Goal: Task Accomplishment & Management: Manage account settings

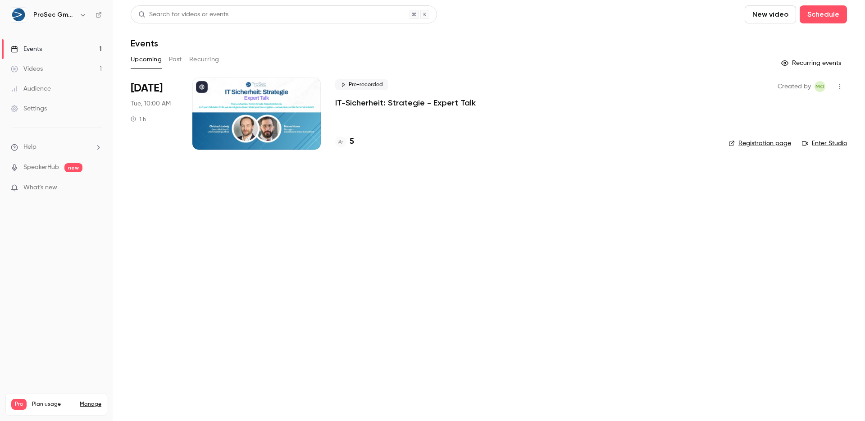
click at [354, 140] on div "5" at bounding box center [524, 142] width 379 height 12
click at [353, 141] on h4 "5" at bounding box center [352, 142] width 5 height 12
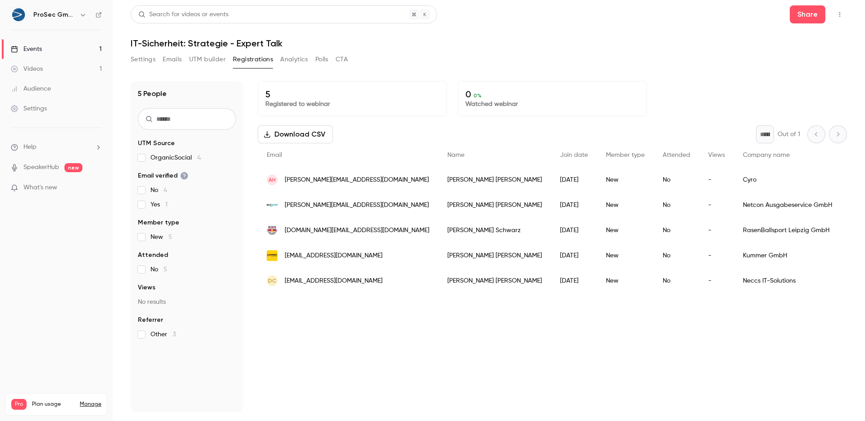
click at [38, 48] on div "Events" at bounding box center [26, 49] width 31 height 9
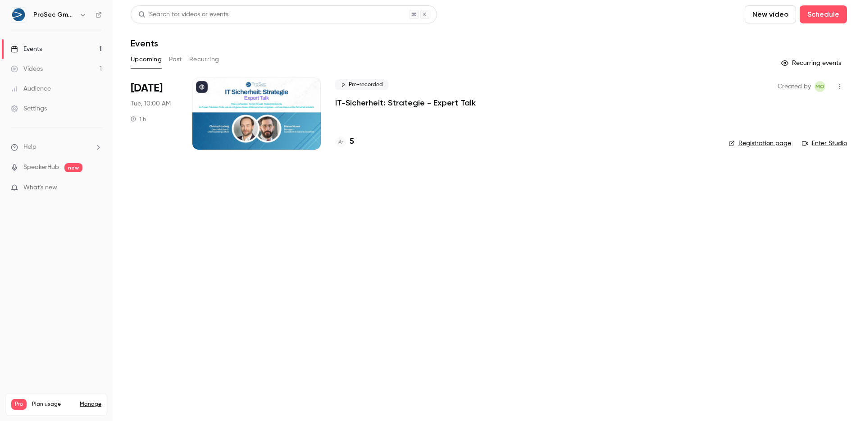
click at [42, 68] on div "Videos" at bounding box center [27, 68] width 32 height 9
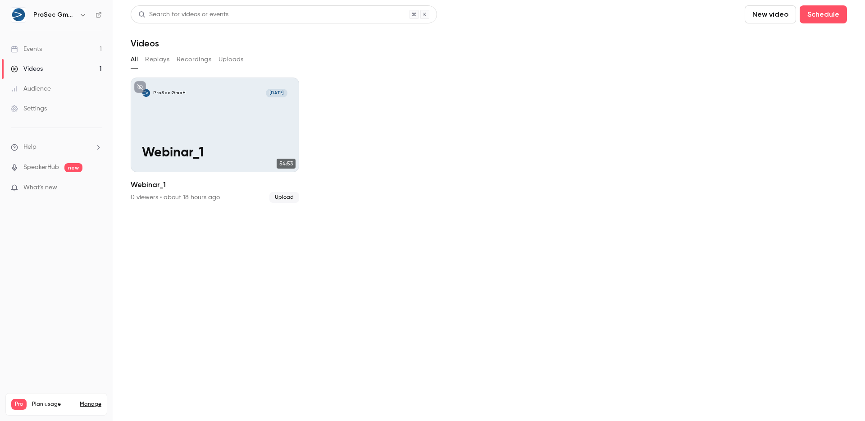
click at [40, 46] on div "Events" at bounding box center [26, 49] width 31 height 9
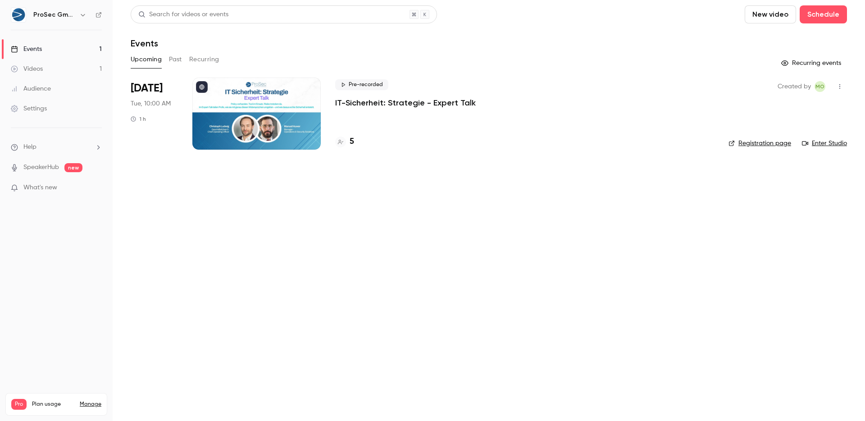
click at [359, 104] on p "IT-Sicherheit: Strategie - Expert Talk" at bounding box center [405, 102] width 141 height 11
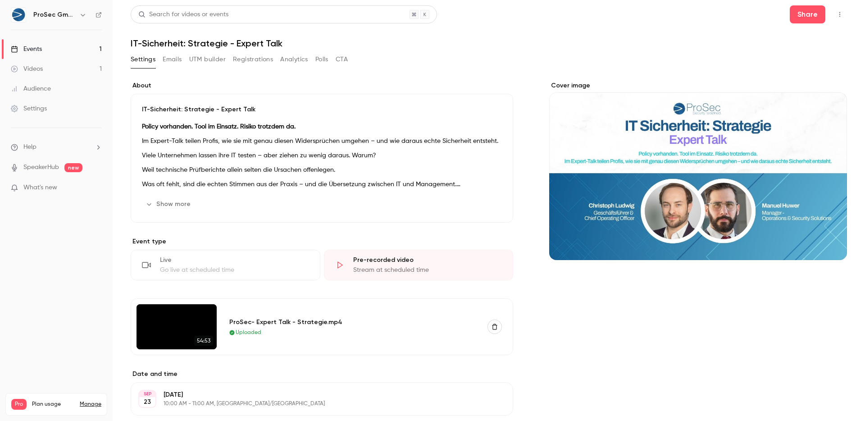
click at [186, 332] on img at bounding box center [177, 326] width 80 height 45
click at [33, 67] on div "Videos" at bounding box center [27, 68] width 32 height 9
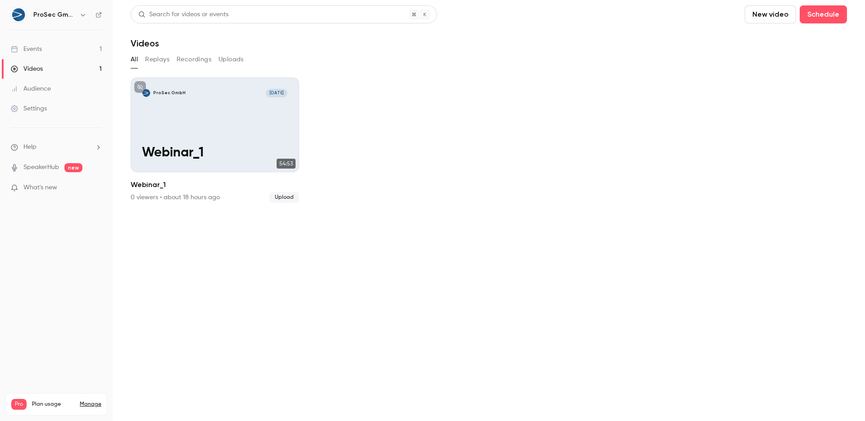
click at [43, 50] on link "Events 1" at bounding box center [56, 49] width 113 height 20
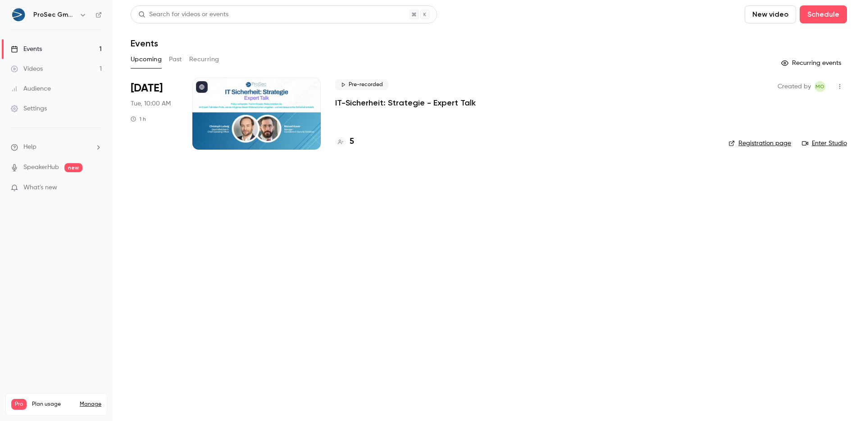
click at [42, 64] on div "Videos" at bounding box center [27, 68] width 32 height 9
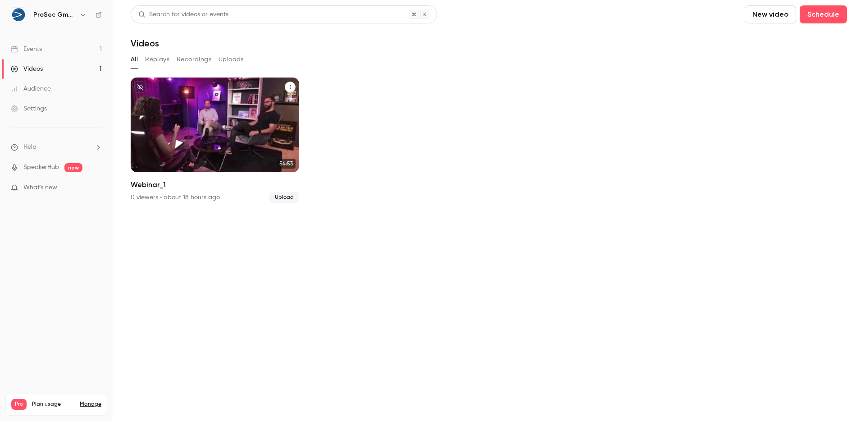
click at [292, 90] on button "Webinar_1" at bounding box center [290, 87] width 11 height 11
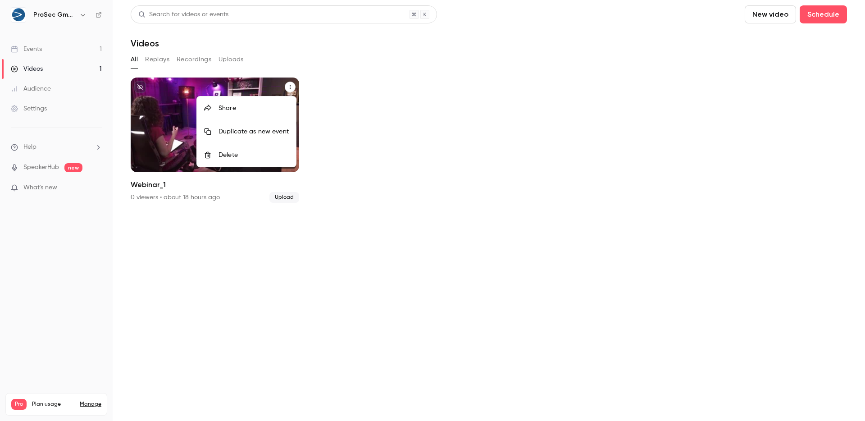
click at [184, 60] on div at bounding box center [432, 210] width 865 height 421
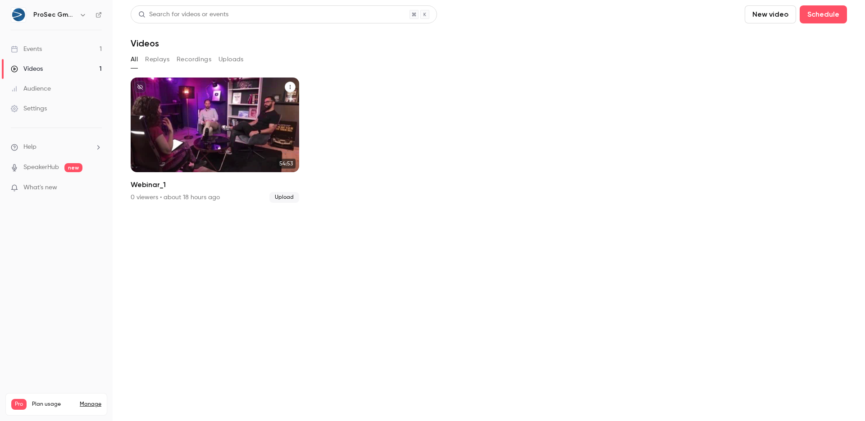
click at [191, 59] on button "Recordings" at bounding box center [194, 59] width 35 height 14
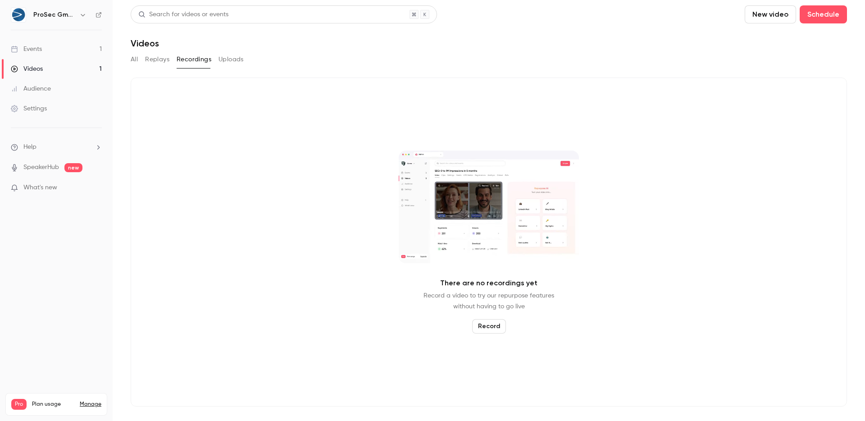
click at [155, 56] on button "Replays" at bounding box center [157, 59] width 24 height 14
click at [137, 58] on button "All" at bounding box center [134, 59] width 7 height 14
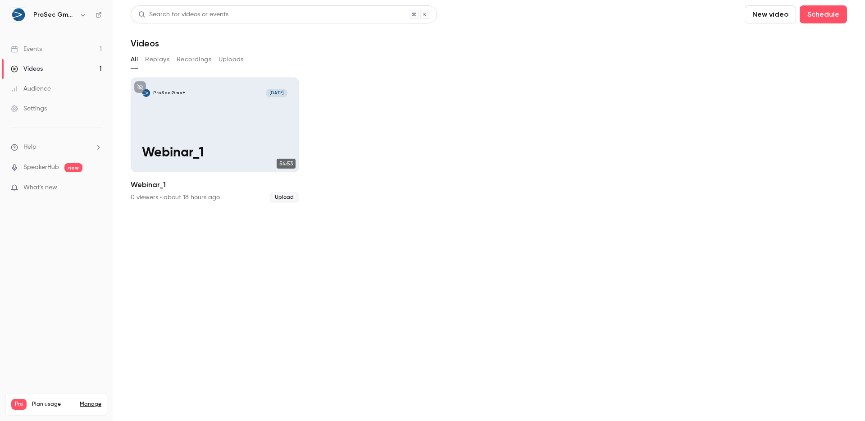
click at [54, 69] on link "Videos 1" at bounding box center [56, 69] width 113 height 20
click at [45, 42] on link "Events 1" at bounding box center [56, 49] width 113 height 20
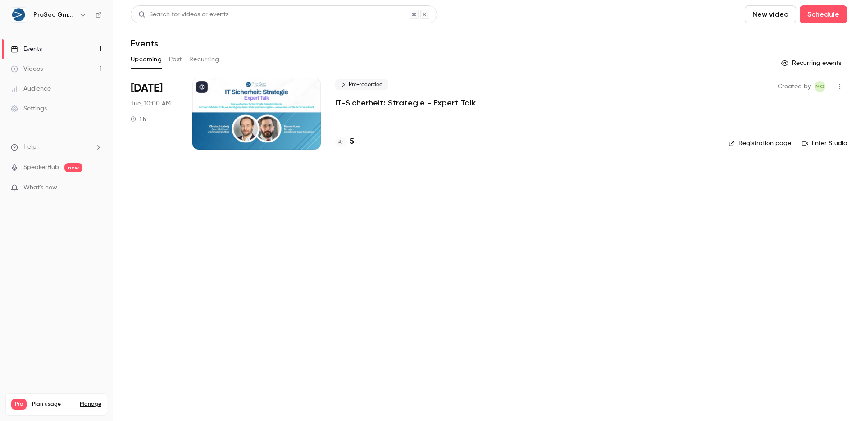
click at [348, 105] on p "IT-Sicherheit: Strategie - Expert Talk" at bounding box center [405, 102] width 141 height 11
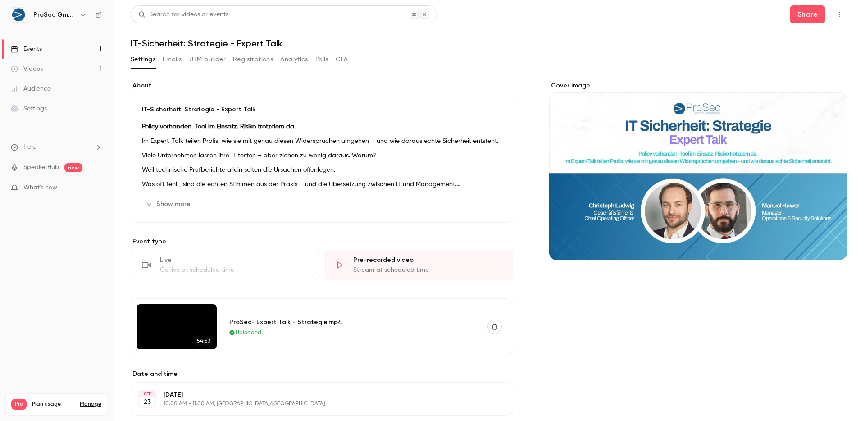
click at [187, 324] on img at bounding box center [177, 326] width 80 height 45
click at [240, 320] on div "ProSec- Expert Talk - Strategie.mp4" at bounding box center [353, 321] width 248 height 9
click at [265, 327] on div "ProSec- Expert Talk - Strategie.mp4 Uploaded" at bounding box center [353, 326] width 248 height 19
click at [161, 327] on img at bounding box center [177, 326] width 80 height 45
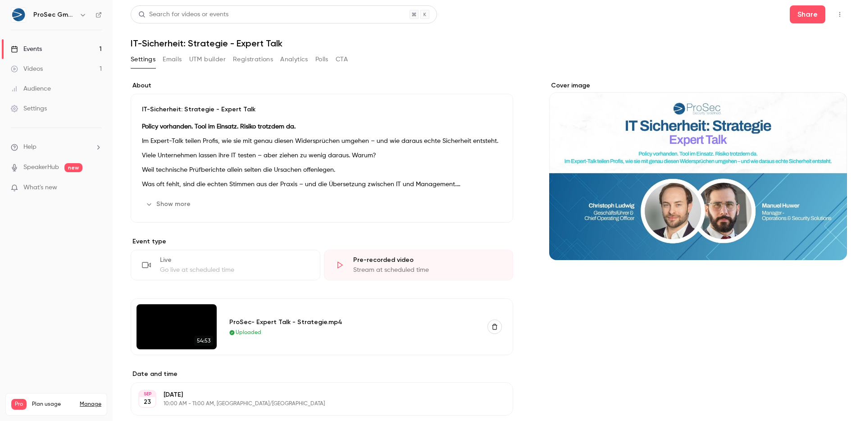
scroll to position [59, 0]
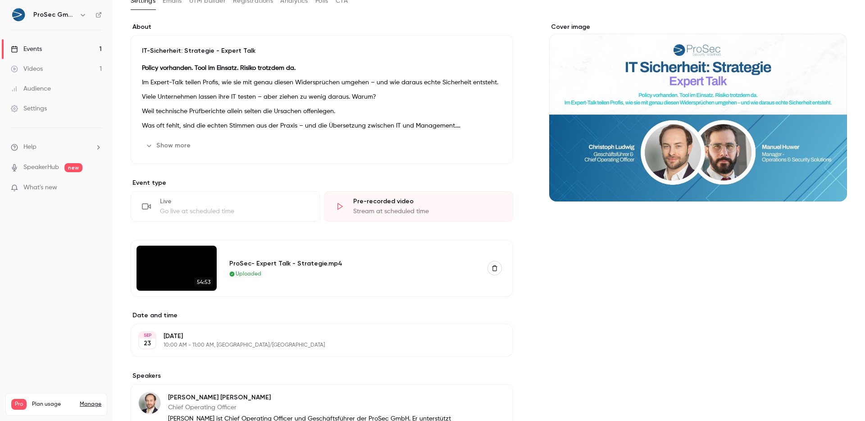
click at [206, 287] on span "54:53" at bounding box center [203, 282] width 19 height 10
click at [210, 279] on span "54:53" at bounding box center [203, 282] width 19 height 10
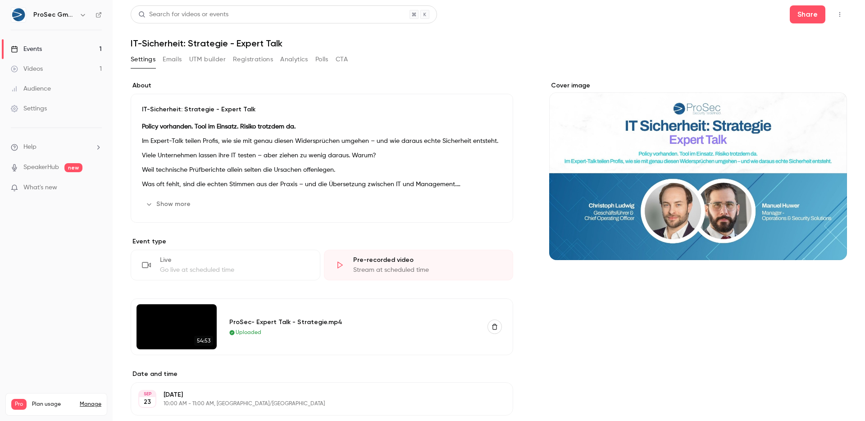
click at [181, 338] on img at bounding box center [177, 326] width 80 height 45
click at [246, 334] on span "Uploaded" at bounding box center [249, 332] width 26 height 8
click at [192, 323] on img at bounding box center [177, 326] width 80 height 45
click at [234, 319] on div "ProSec- Expert Talk - Strategie.mp4" at bounding box center [353, 321] width 248 height 9
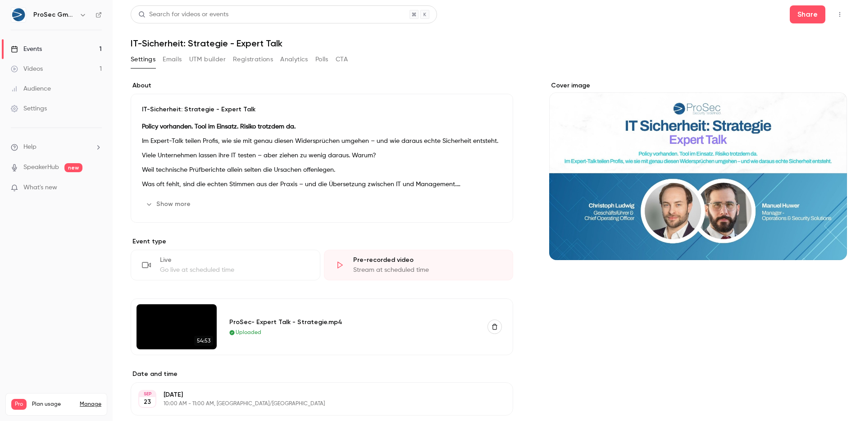
click at [29, 68] on div "Videos" at bounding box center [27, 68] width 32 height 9
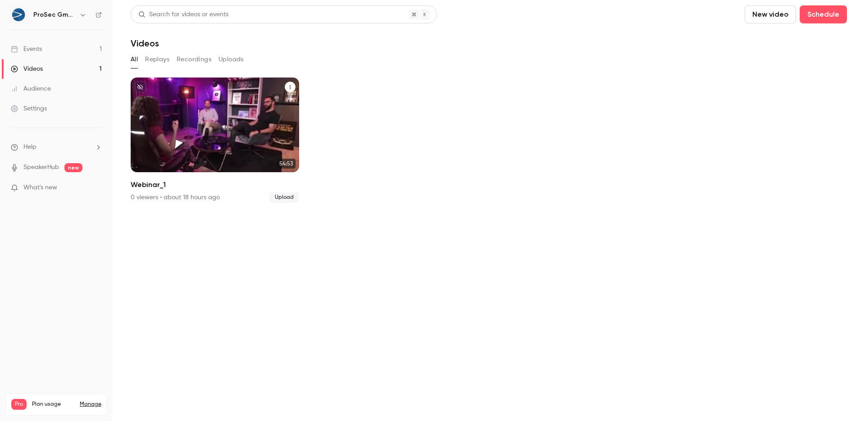
click at [193, 129] on div "ProSec GmbH [DATE] Webinar_1" at bounding box center [215, 124] width 169 height 95
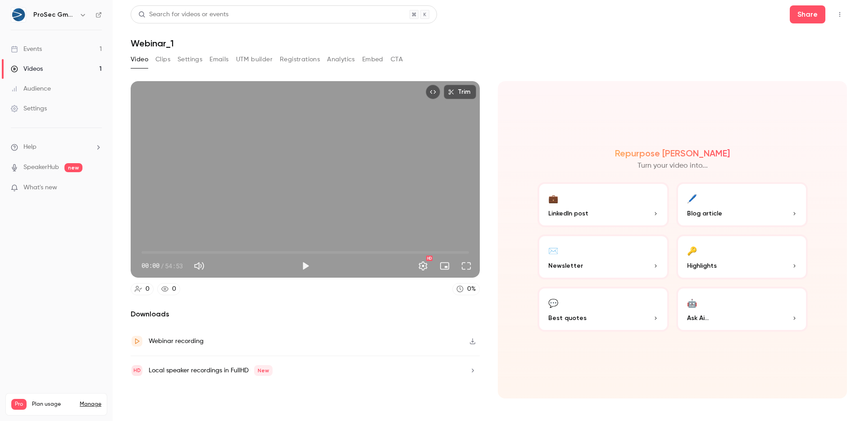
click at [55, 55] on link "Events 1" at bounding box center [56, 49] width 113 height 20
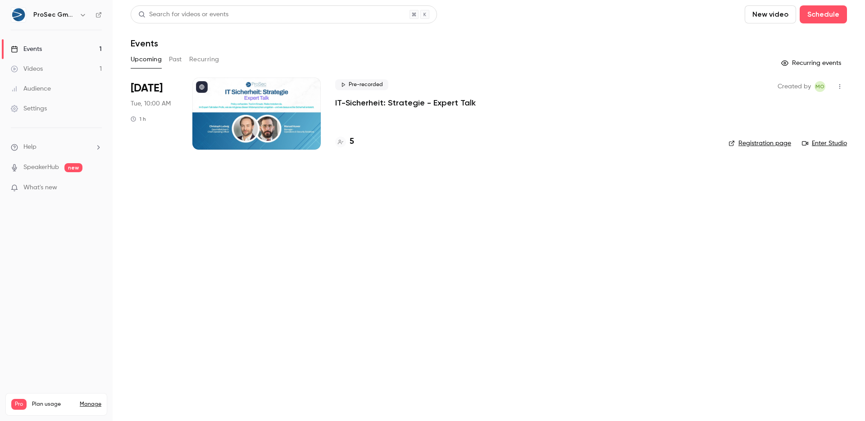
click at [235, 99] on div at bounding box center [256, 113] width 128 height 72
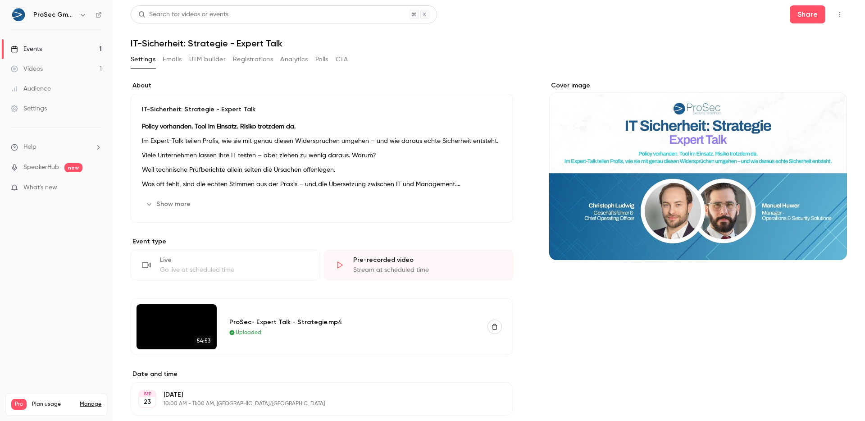
click at [838, 14] on button "button" at bounding box center [840, 14] width 14 height 14
click at [801, 57] on div "Enter Studio" at bounding box center [797, 60] width 71 height 9
click at [836, 17] on icon "button" at bounding box center [839, 14] width 7 height 6
click at [480, 75] on div at bounding box center [432, 210] width 865 height 421
click at [347, 330] on div "Uploaded" at bounding box center [353, 332] width 248 height 8
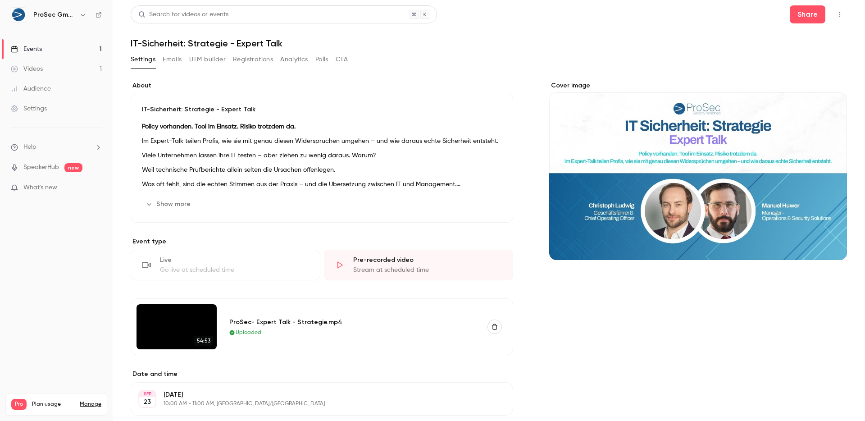
click at [261, 322] on div "ProSec- Expert Talk - Strategie.mp4" at bounding box center [353, 321] width 248 height 9
click at [164, 206] on button "Show more" at bounding box center [169, 204] width 54 height 14
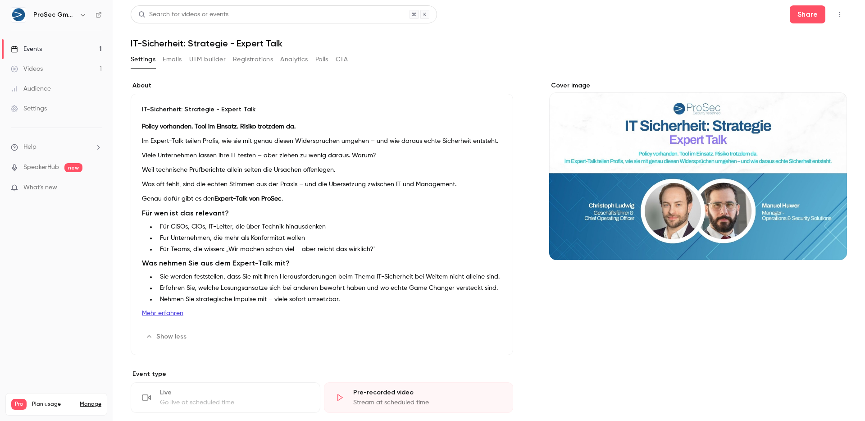
scroll to position [61, 0]
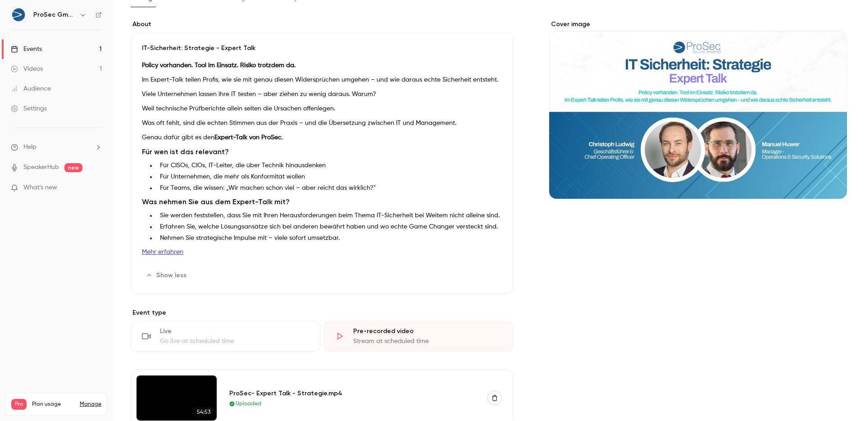
click at [43, 69] on link "Videos 1" at bounding box center [56, 69] width 113 height 20
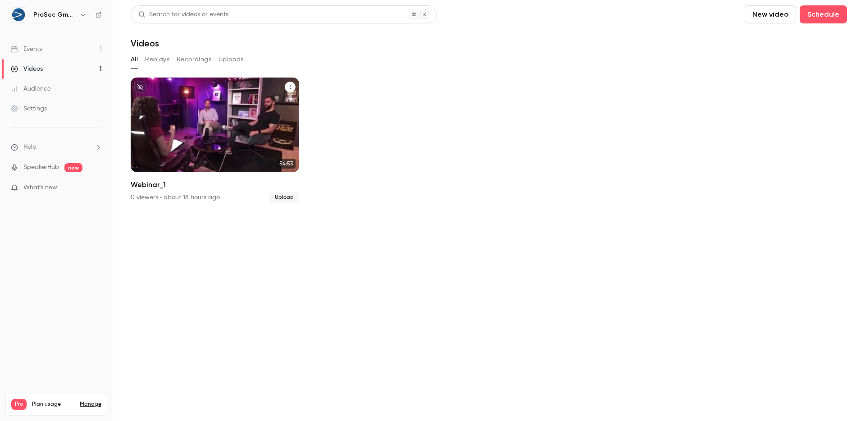
click at [292, 87] on icon "Webinar_1" at bounding box center [289, 86] width 5 height 5
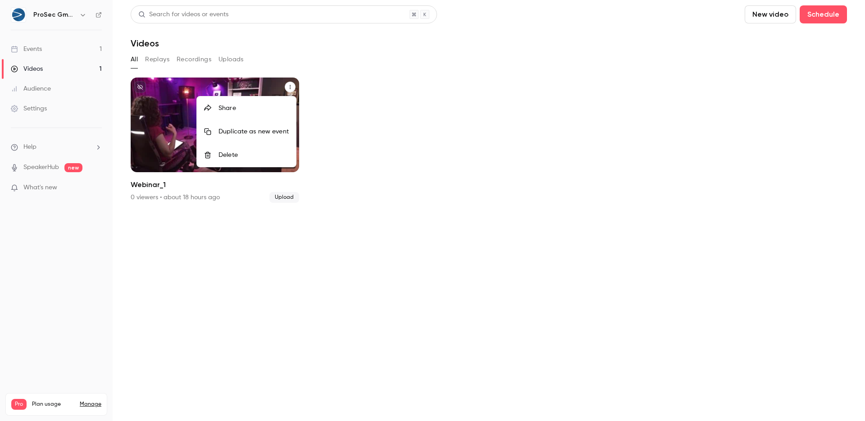
click at [429, 151] on div at bounding box center [432, 210] width 865 height 421
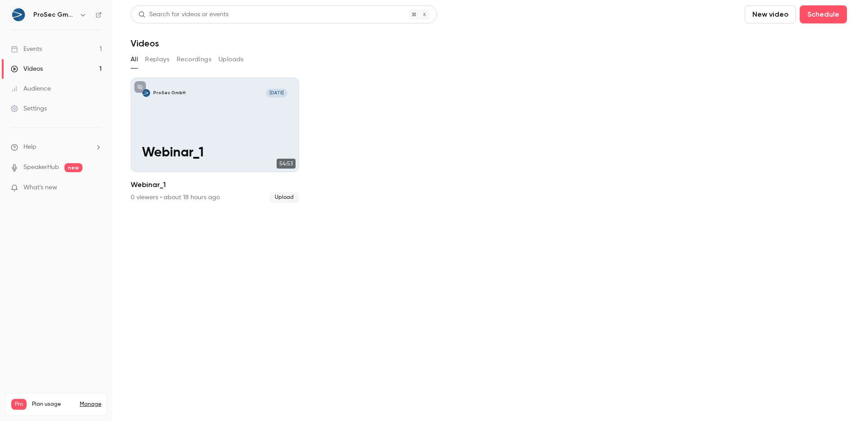
click at [199, 56] on button "Recordings" at bounding box center [194, 59] width 35 height 14
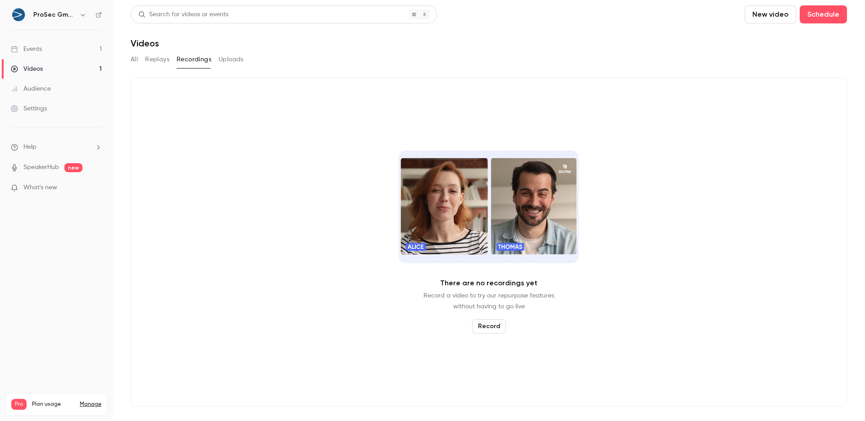
click at [239, 61] on button "Uploads" at bounding box center [231, 59] width 25 height 14
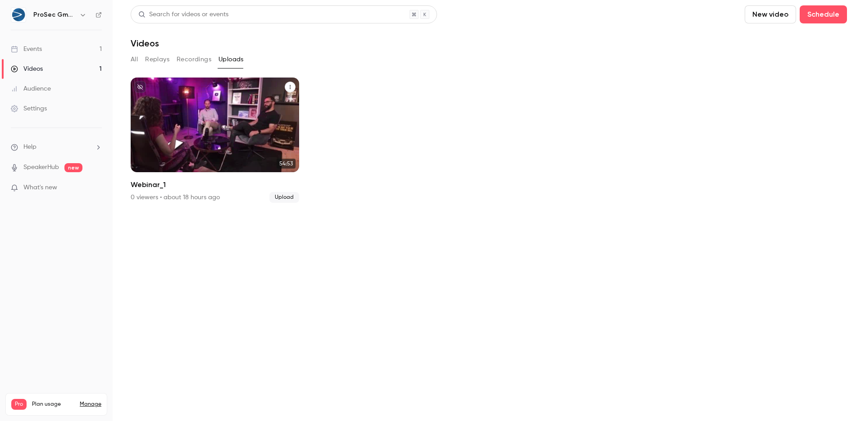
click at [293, 87] on button "Webinar_1" at bounding box center [290, 87] width 11 height 11
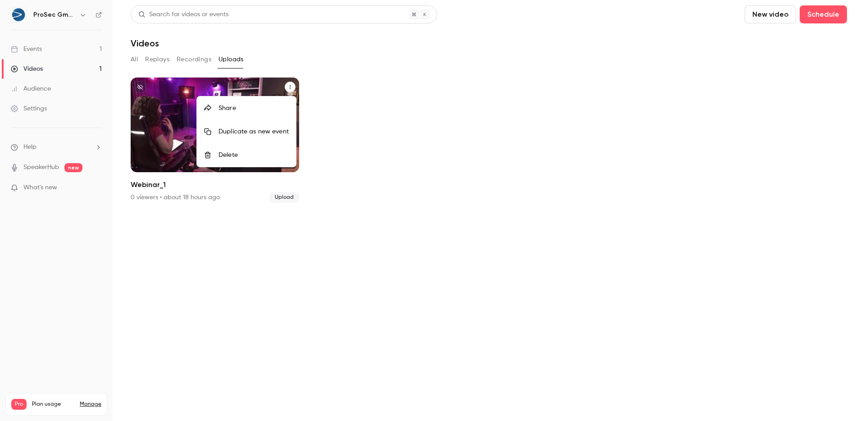
click at [191, 235] on div at bounding box center [432, 210] width 865 height 421
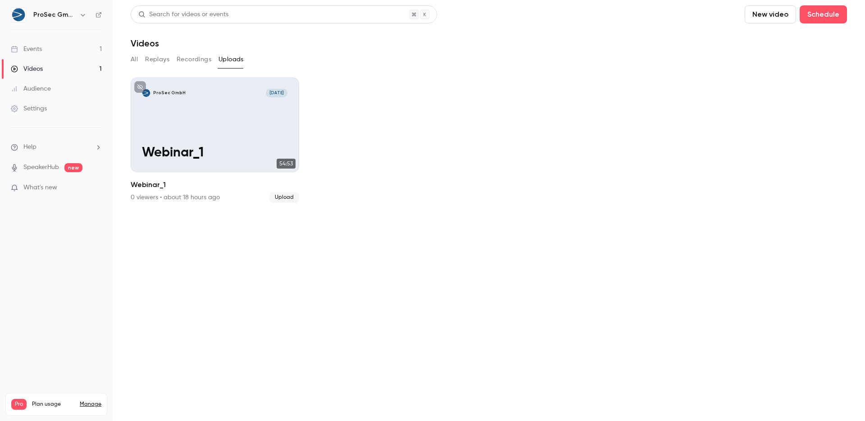
click at [58, 45] on link "Events 1" at bounding box center [56, 49] width 113 height 20
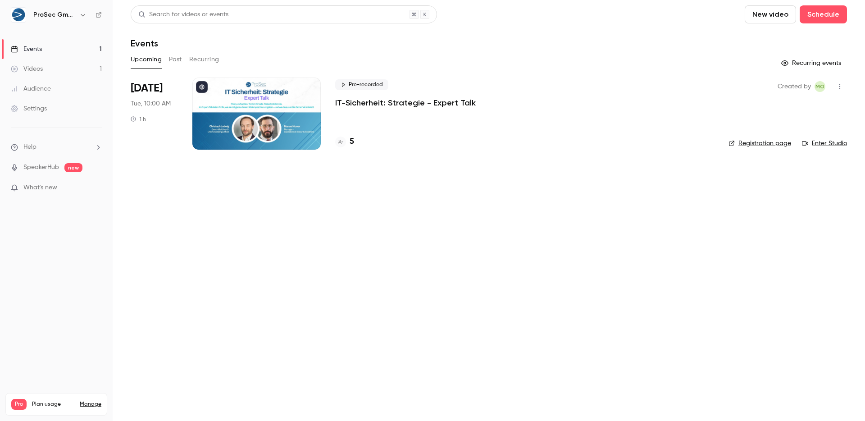
click at [297, 105] on div at bounding box center [256, 113] width 128 height 72
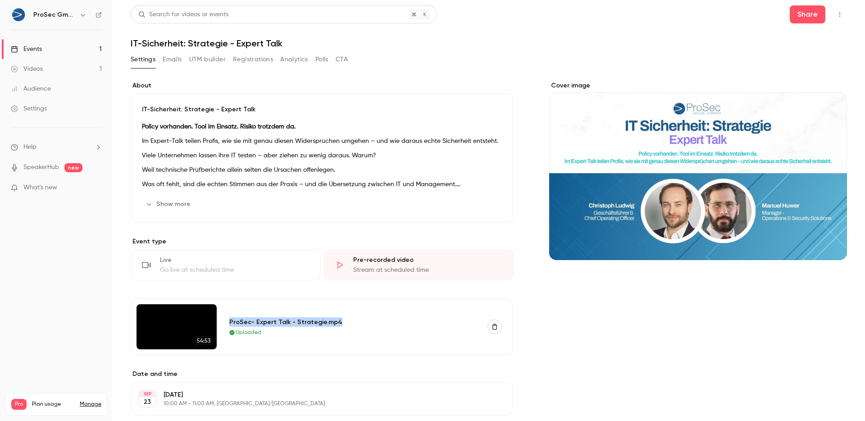
drag, startPoint x: 228, startPoint y: 320, endPoint x: 335, endPoint y: 322, distance: 106.3
click at [335, 322] on div "ProSec- Expert Talk - Strategie.mp4 Uploaded" at bounding box center [366, 326] width 284 height 45
click at [33, 51] on div "Events" at bounding box center [26, 49] width 31 height 9
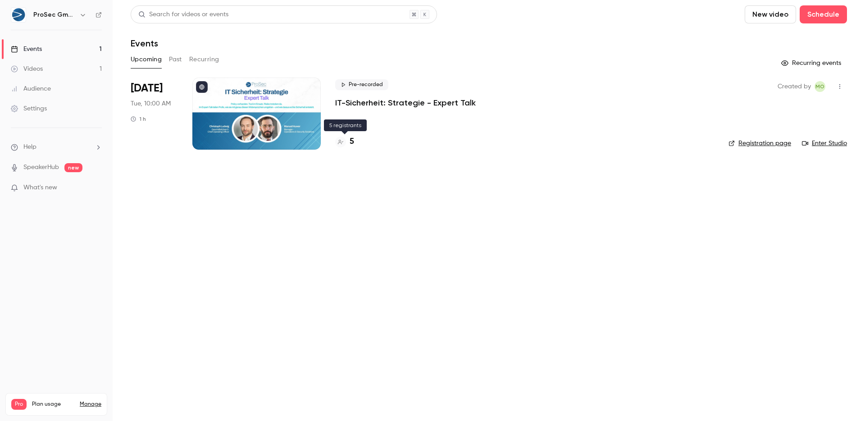
click at [352, 141] on h4 "5" at bounding box center [352, 142] width 5 height 12
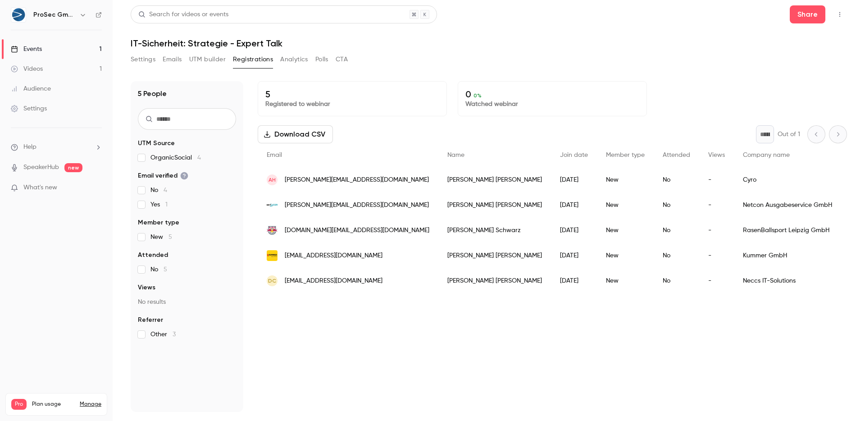
click at [245, 141] on div "5 People UTM Source OrganicSocial 4 Email verified No 4 Yes 1 Member type New 5…" at bounding box center [489, 246] width 716 height 331
click at [743, 229] on div "RasenBallsport Leipzig GmbH" at bounding box center [786, 230] width 107 height 25
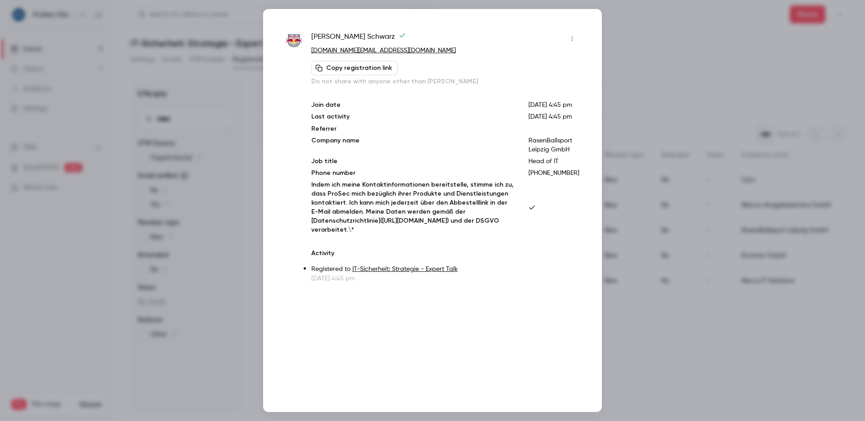
click at [644, 46] on div at bounding box center [432, 210] width 865 height 421
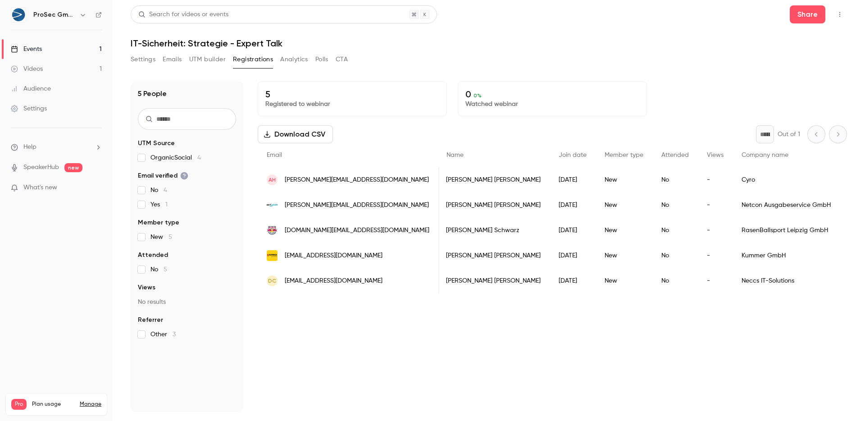
click at [141, 58] on button "Settings" at bounding box center [143, 59] width 25 height 14
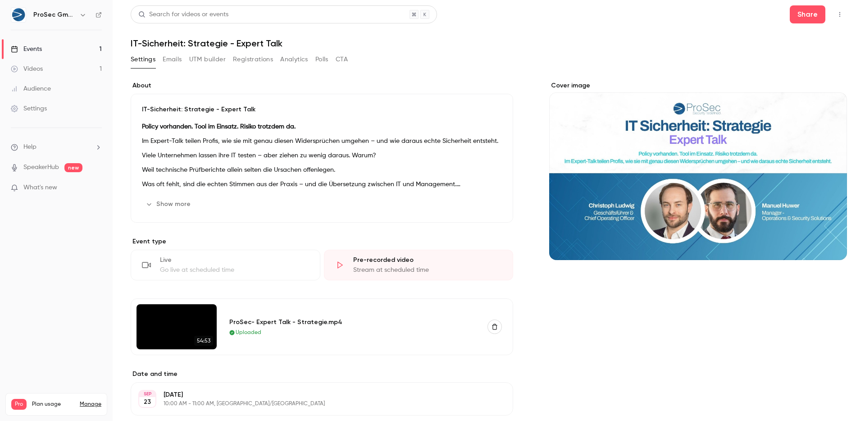
click at [214, 58] on button "UTM builder" at bounding box center [207, 59] width 36 height 14
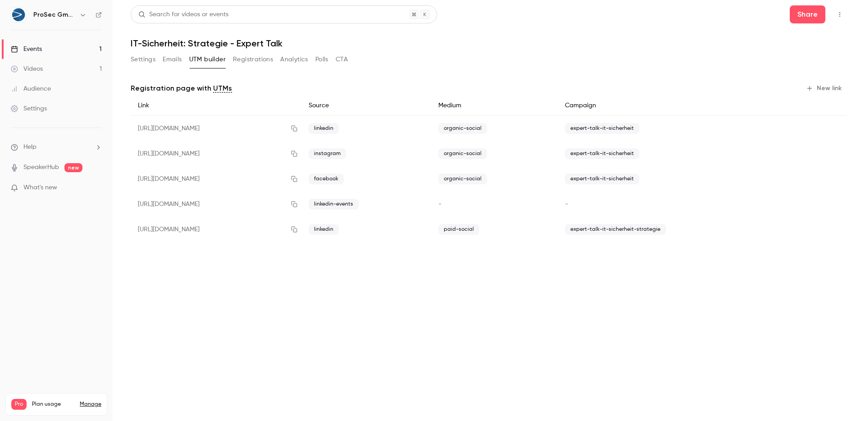
click at [246, 61] on button "Registrations" at bounding box center [253, 59] width 40 height 14
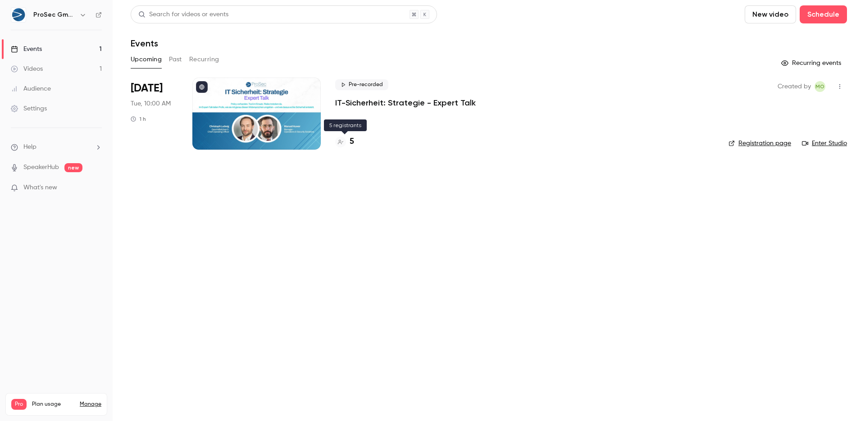
click at [352, 140] on h4 "5" at bounding box center [352, 142] width 5 height 12
click at [352, 139] on h4 "5" at bounding box center [352, 142] width 5 height 12
